Goal: Task Accomplishment & Management: Complete application form

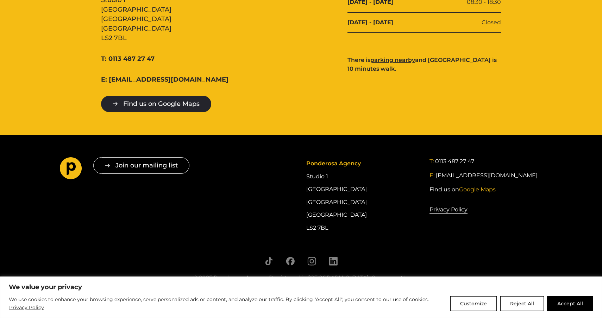
scroll to position [813, 0]
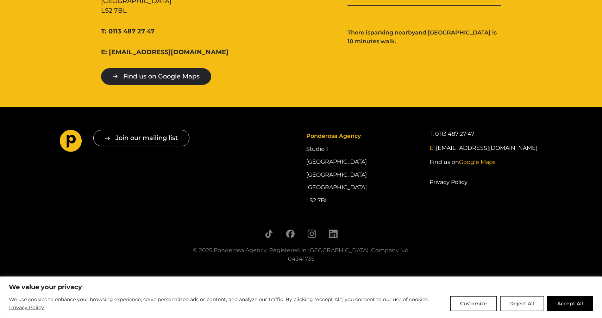
click at [528, 304] on button "Reject All" at bounding box center [522, 303] width 44 height 15
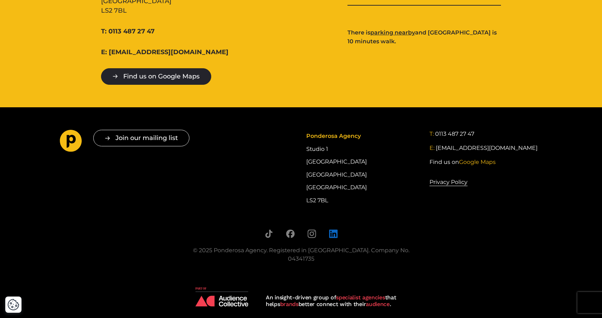
click at [335, 234] on icon "Follow us on LinkedIn" at bounding box center [333, 233] width 9 height 9
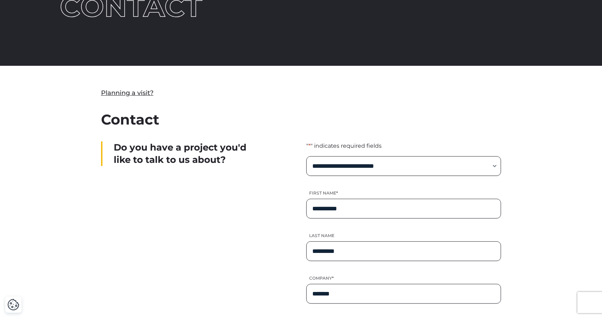
scroll to position [0, 0]
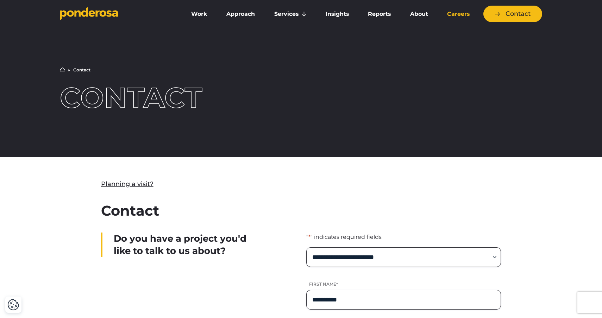
click at [463, 6] on div "Work Approach Services Overview Strategy Creative Social Media Website eCommerc…" at bounding box center [362, 14] width 359 height 17
click at [463, 7] on link "Careers" at bounding box center [458, 14] width 39 height 15
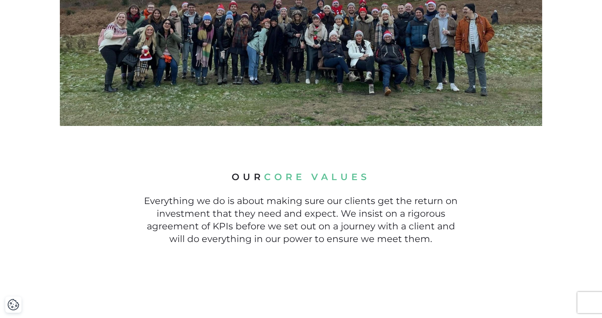
scroll to position [344, 0]
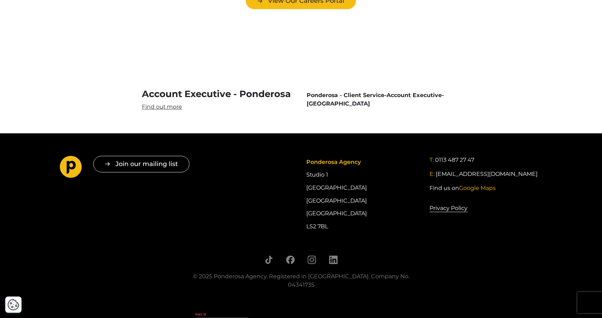
scroll to position [2097, 0]
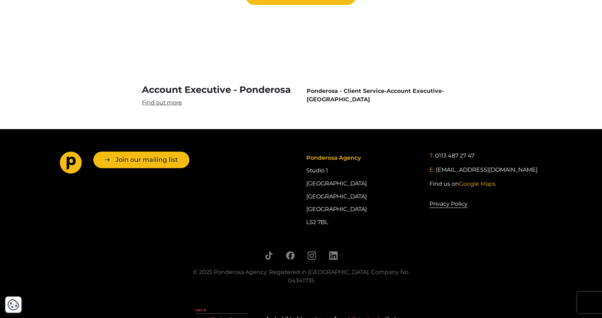
click at [161, 152] on button "Join our mailing list" at bounding box center [141, 160] width 96 height 17
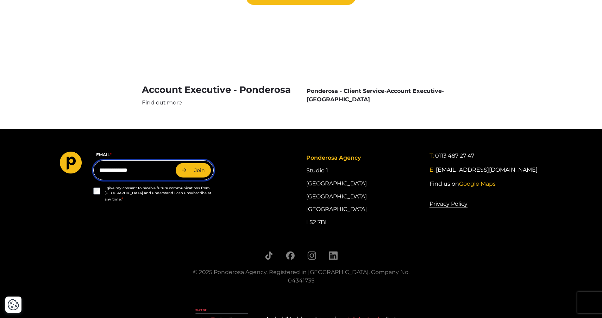
click at [157, 160] on input "Email *" at bounding box center [153, 170] width 120 height 20
click at [236, 152] on div "Join our mailing list " * " indicates required fields Email * Consent * I give …" at bounding box center [301, 190] width 493 height 77
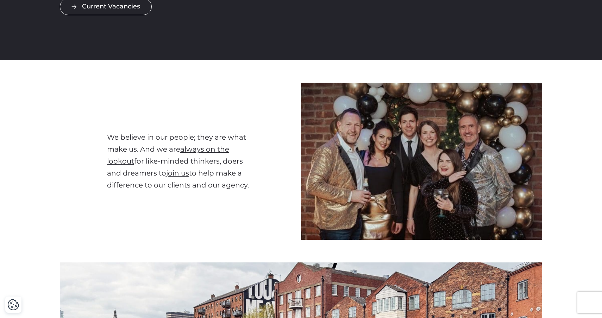
scroll to position [0, 0]
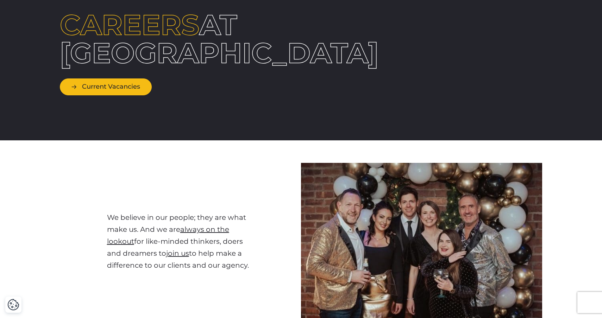
click at [129, 89] on link "Current Vacancies" at bounding box center [106, 86] width 92 height 17
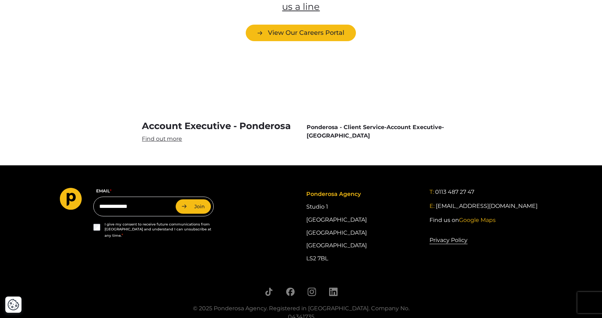
scroll to position [2097, 0]
